Goal: Information Seeking & Learning: Learn about a topic

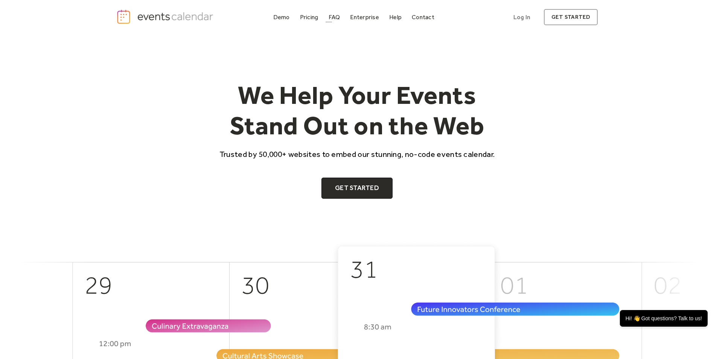
click at [334, 15] on div "FAQ" at bounding box center [335, 17] width 12 height 4
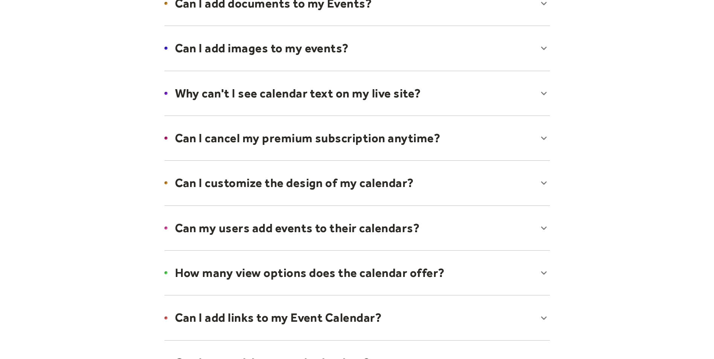
scroll to position [264, 0]
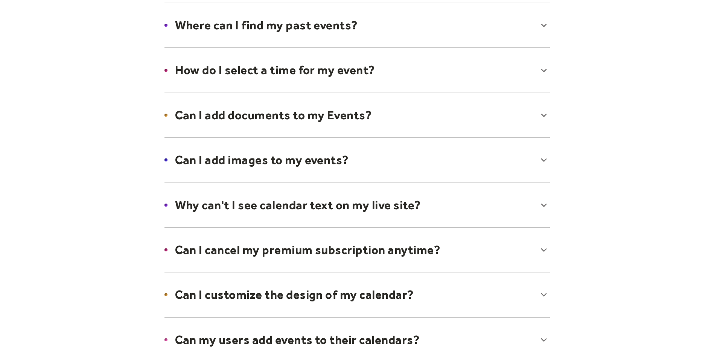
click at [307, 158] on div at bounding box center [357, 160] width 401 height 46
